Goal: Find specific page/section: Find specific page/section

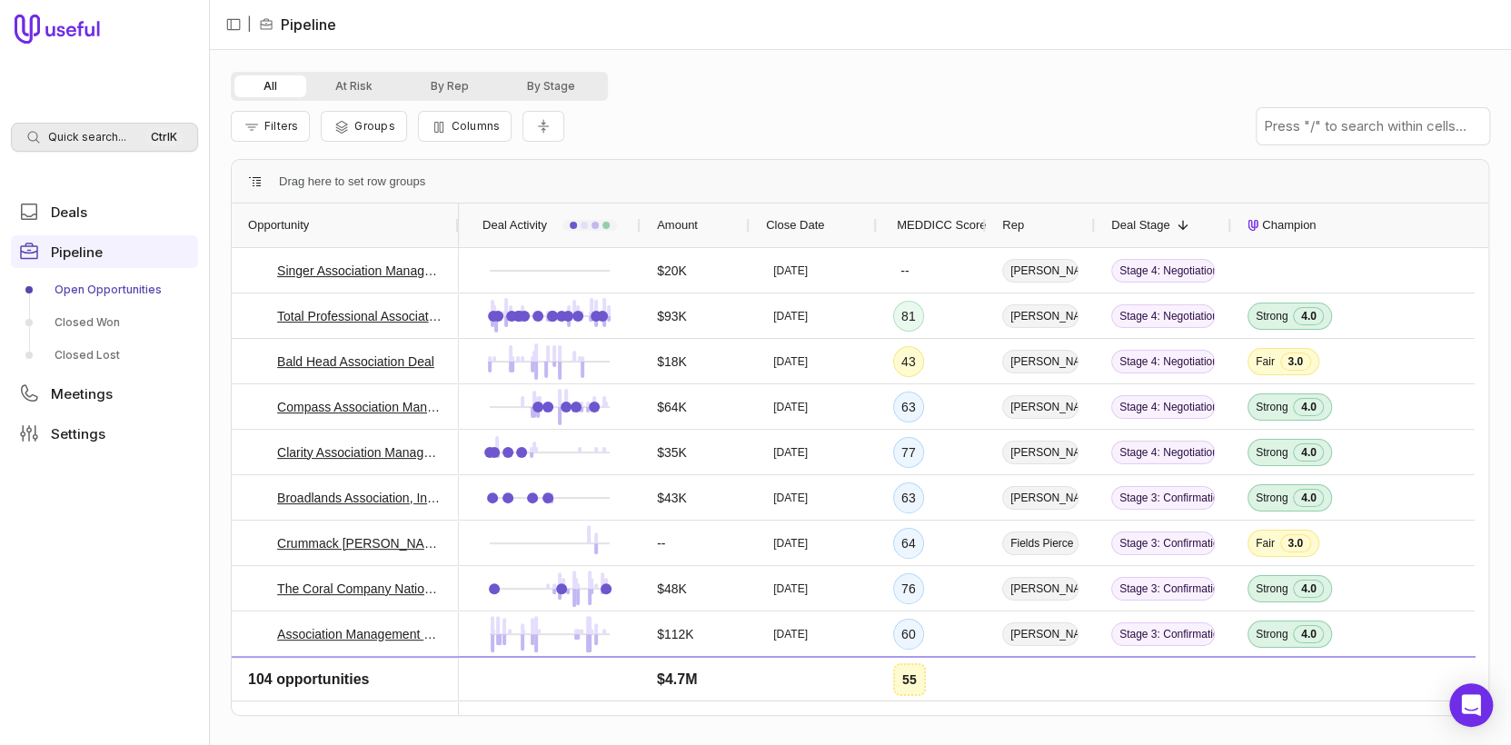
click at [101, 138] on span "Quick search..." at bounding box center [87, 137] width 78 height 15
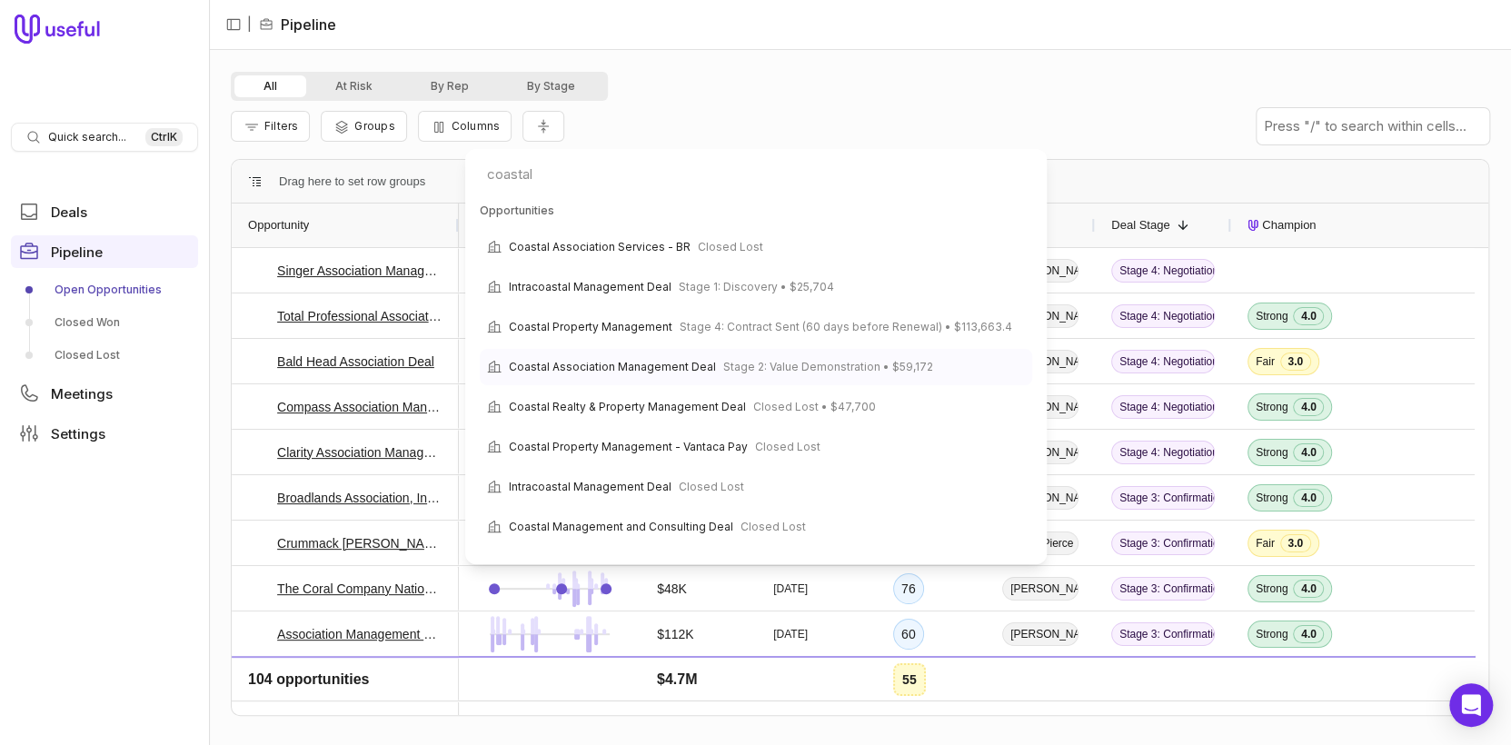
type input "coastal"
click at [637, 370] on span "Coastal Association Management Deal" at bounding box center [612, 367] width 207 height 22
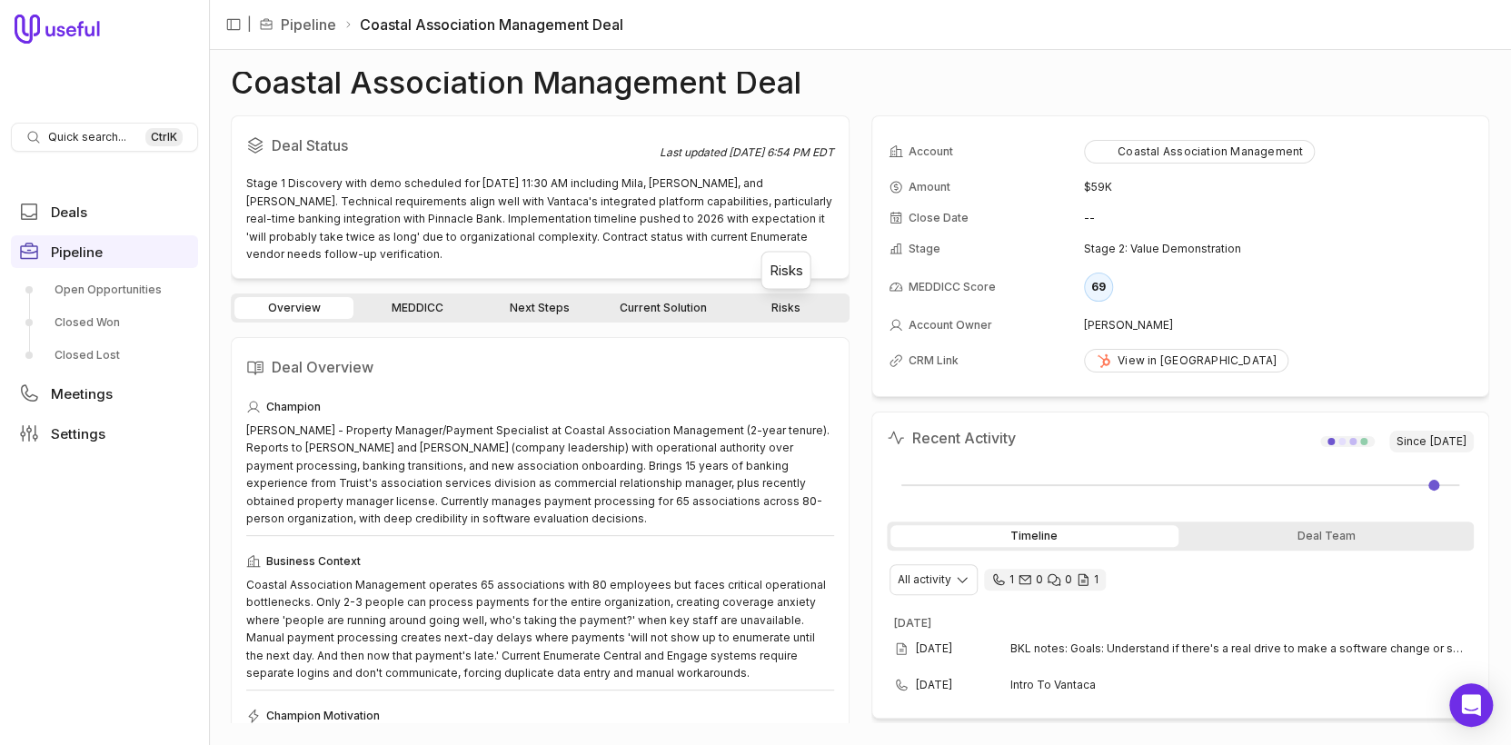
click at [789, 311] on link "Risks" at bounding box center [785, 308] width 119 height 22
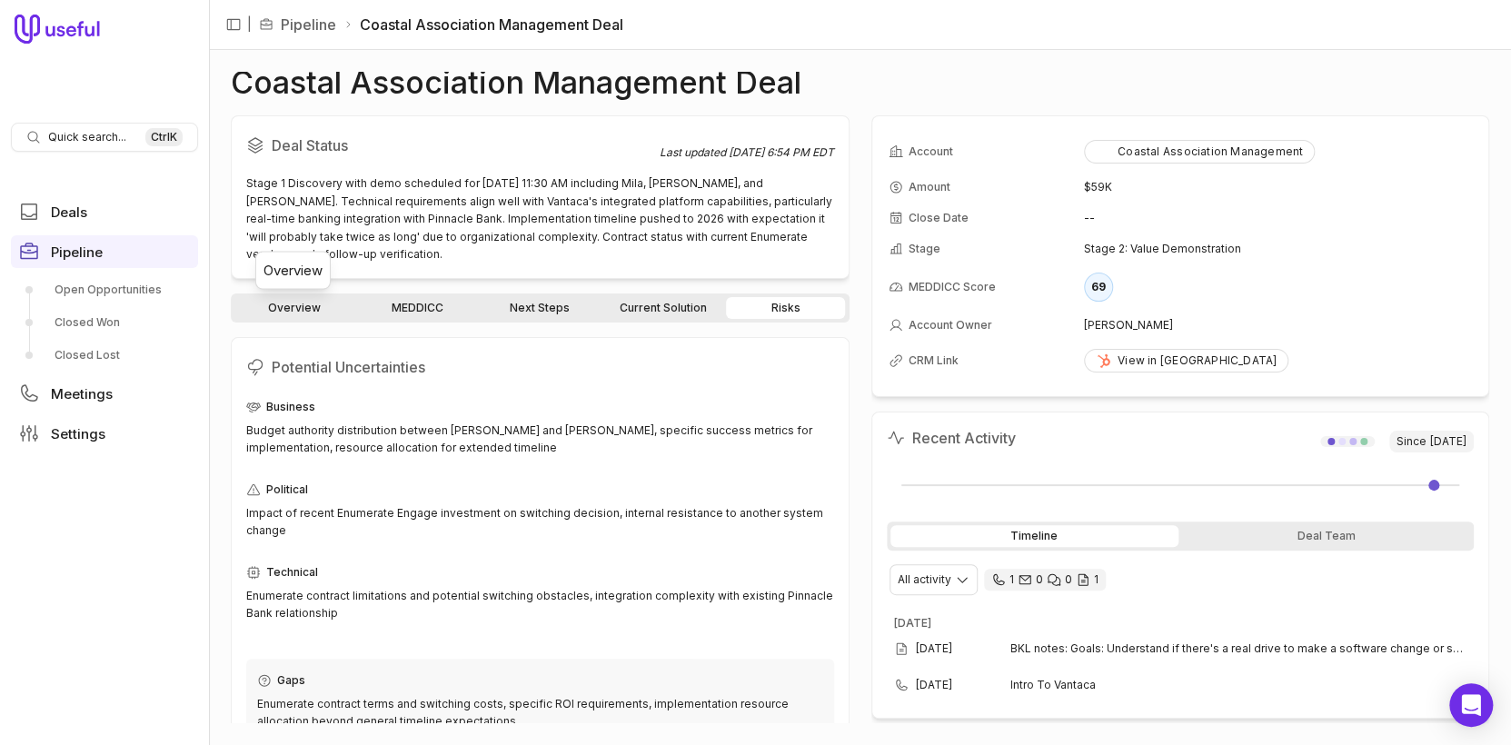
click at [311, 306] on link "Overview" at bounding box center [293, 308] width 119 height 22
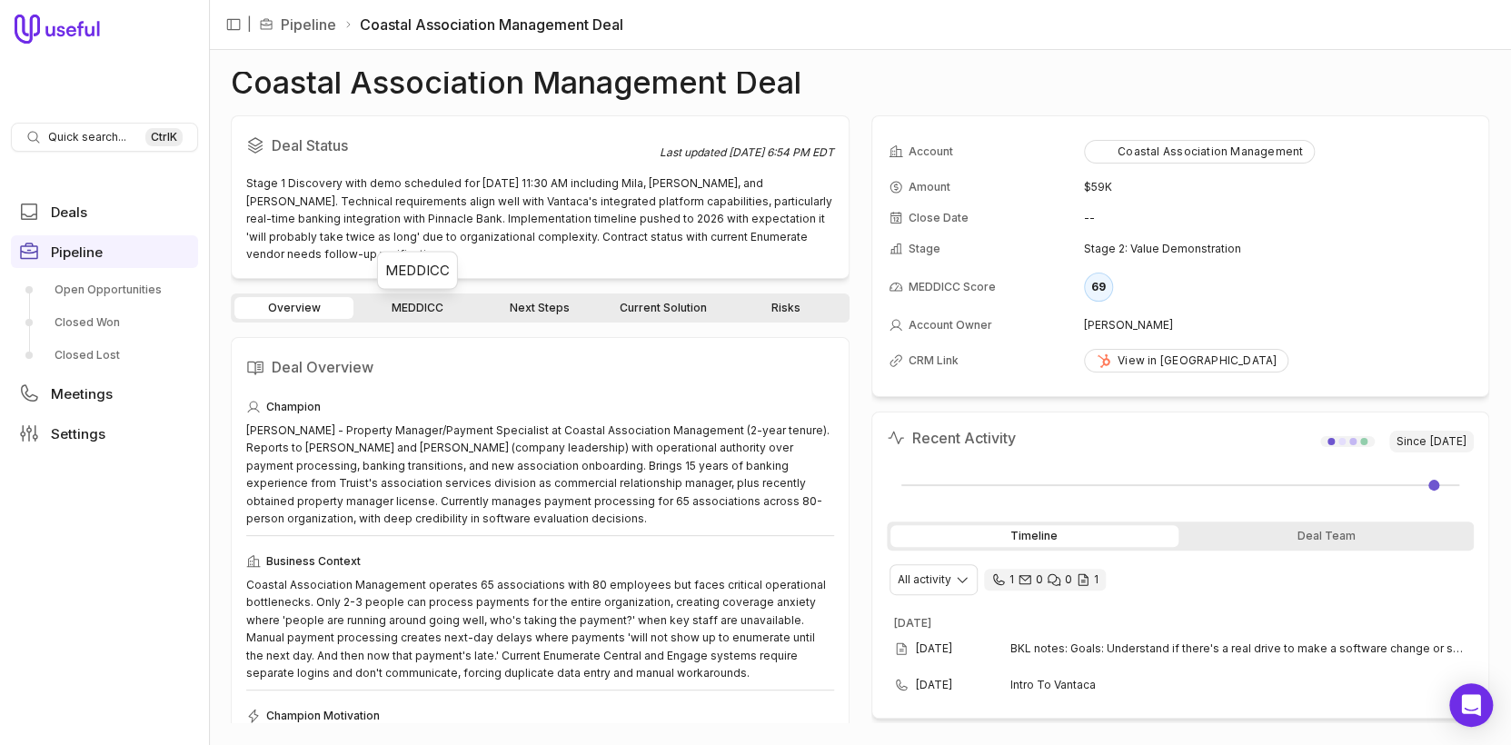
click at [430, 312] on link "MEDDICC" at bounding box center [416, 308] width 119 height 22
